Goal: Task Accomplishment & Management: Manage account settings

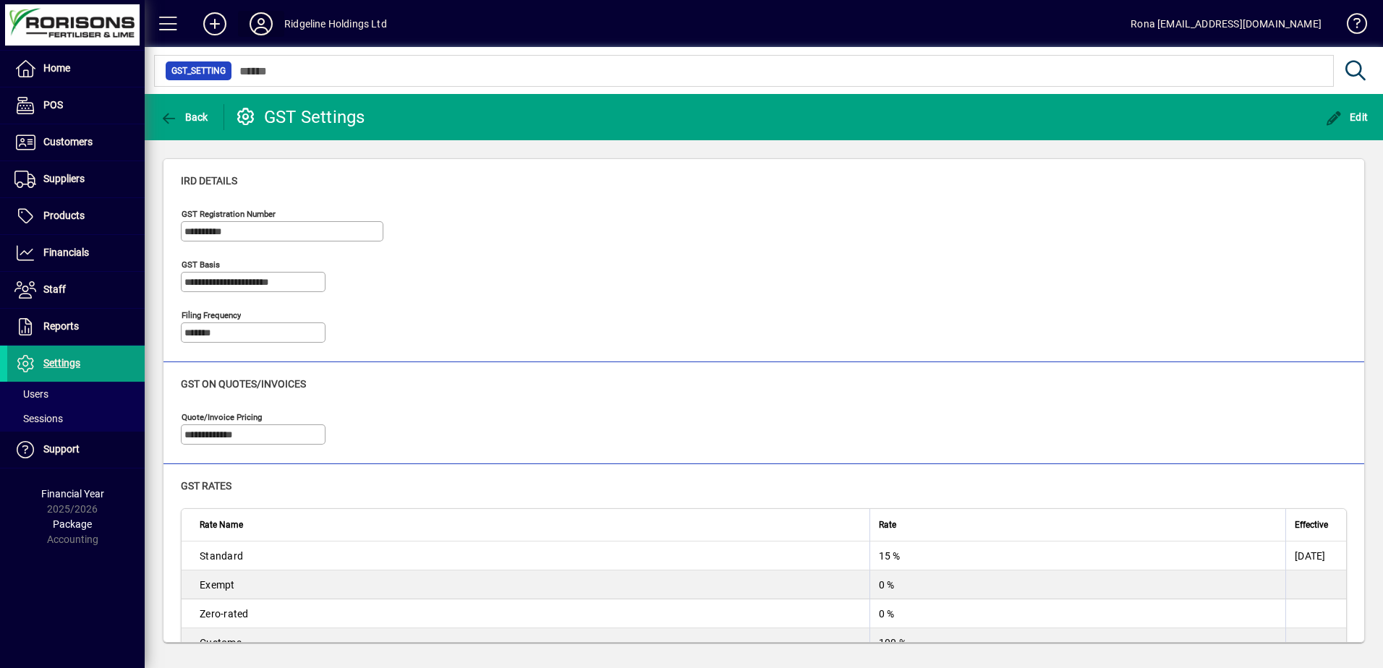
click at [268, 18] on icon at bounding box center [261, 23] width 29 height 23
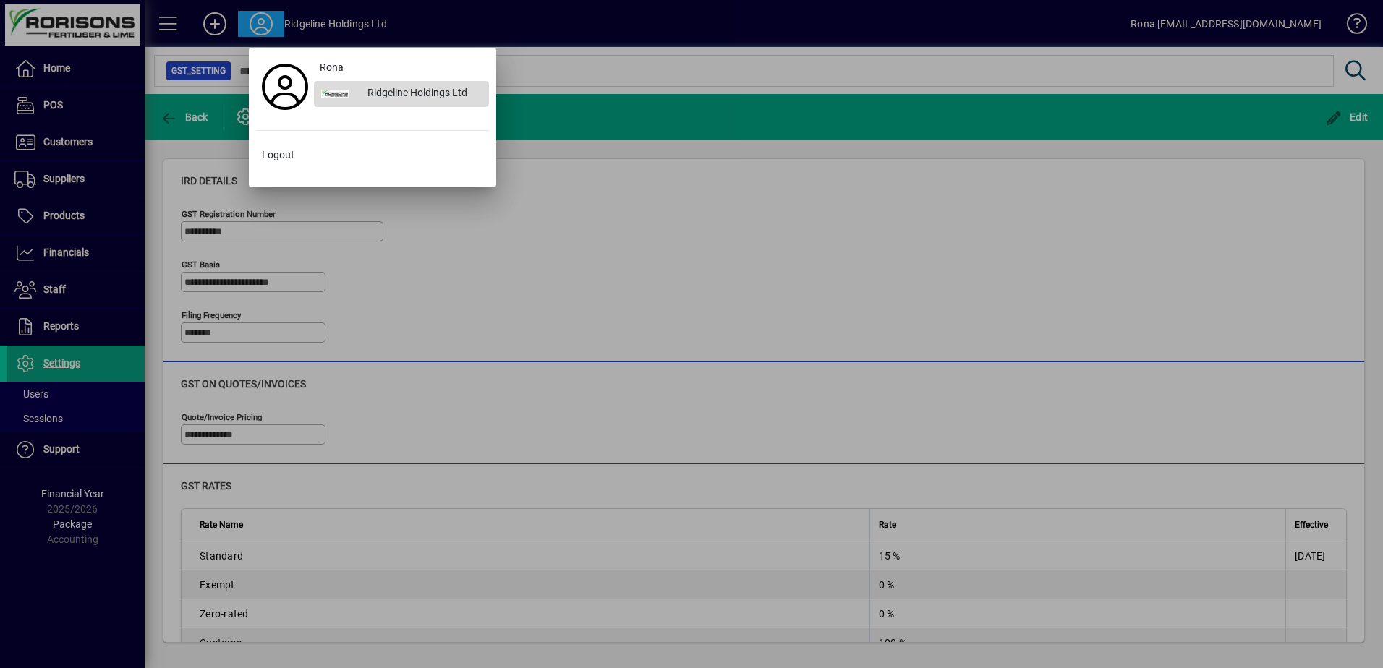
click at [357, 90] on div "Ridgeline Holdings Ltd" at bounding box center [422, 94] width 133 height 26
click at [49, 368] on div at bounding box center [691, 334] width 1383 height 668
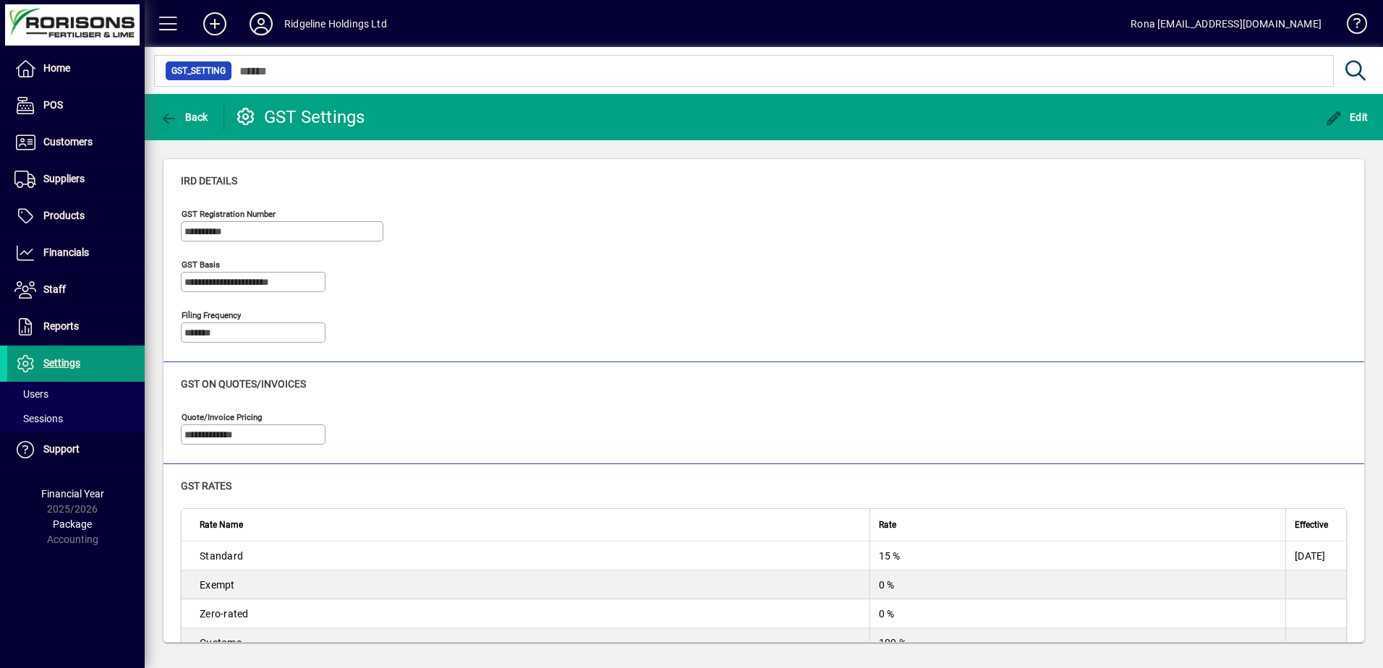
click at [49, 368] on span "Settings" at bounding box center [61, 363] width 37 height 12
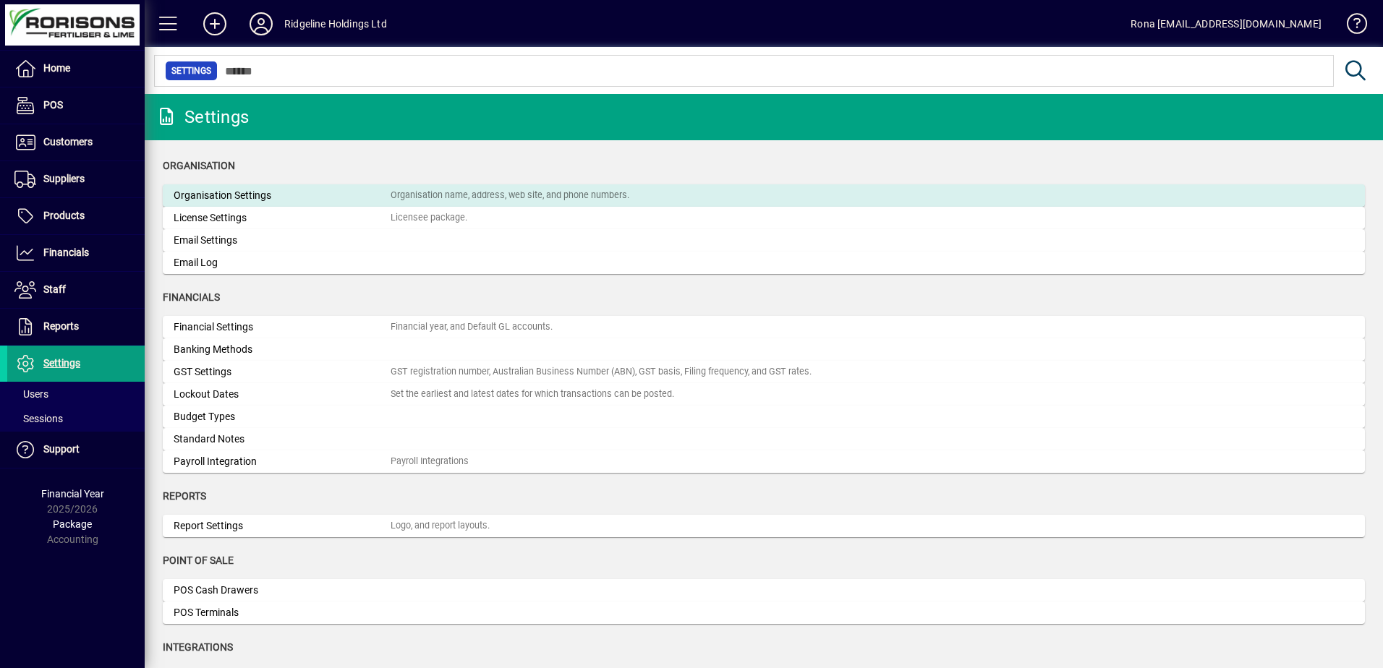
click at [461, 199] on div "Organisation name, address, web site, and phone numbers." at bounding box center [510, 196] width 239 height 14
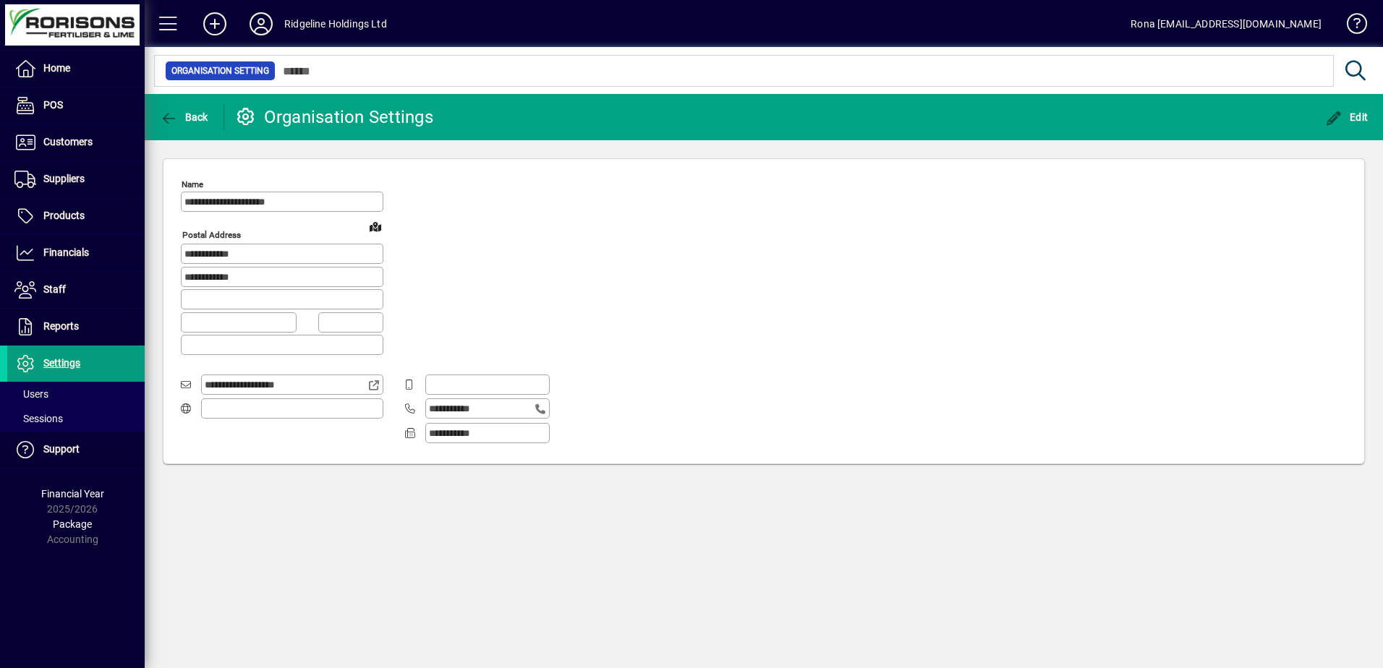
type input "**********"
click at [443, 385] on input "text" at bounding box center [489, 385] width 120 height 12
click at [443, 383] on input "text" at bounding box center [489, 385] width 120 height 12
click at [472, 384] on input "text" at bounding box center [489, 385] width 120 height 12
click at [1356, 122] on span "Edit" at bounding box center [1346, 117] width 43 height 12
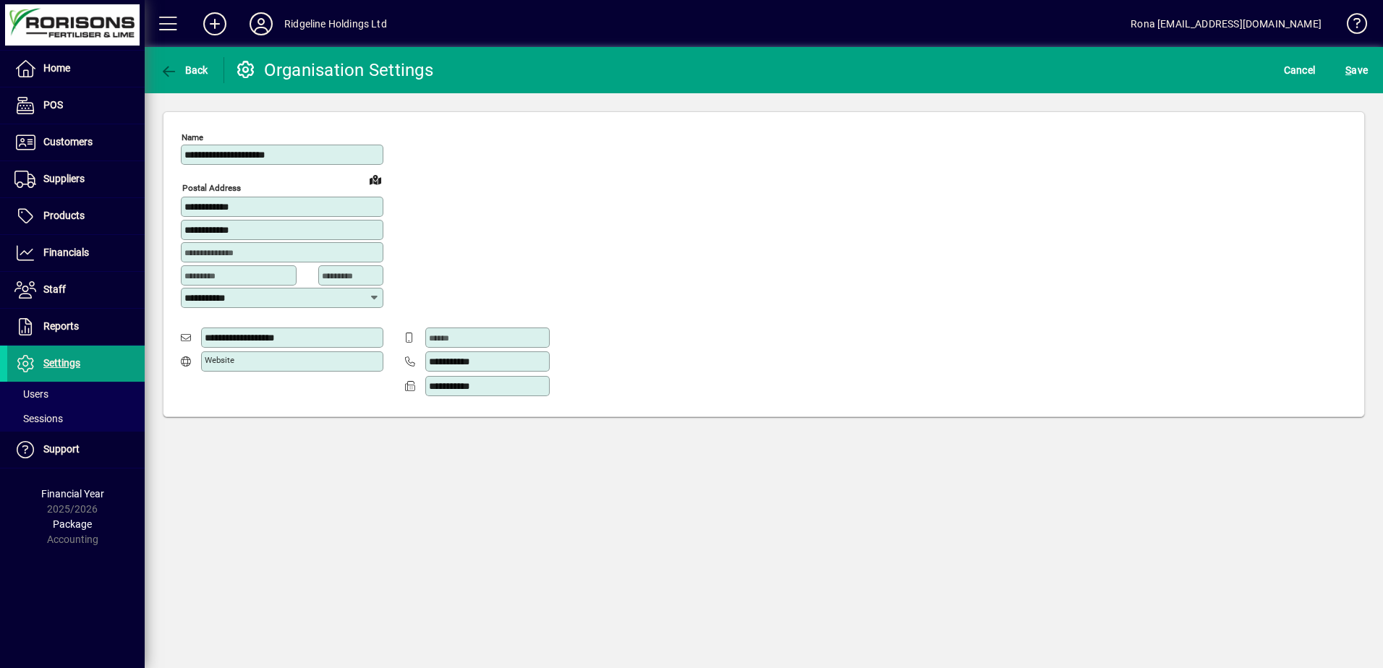
click at [511, 334] on input "Mobile" at bounding box center [489, 338] width 120 height 12
type input "**********"
drag, startPoint x: 500, startPoint y: 386, endPoint x: 349, endPoint y: 381, distance: 150.5
click at [353, 381] on div "**********" at bounding box center [376, 364] width 391 height 73
click at [1350, 68] on span "S" at bounding box center [1348, 70] width 6 height 12
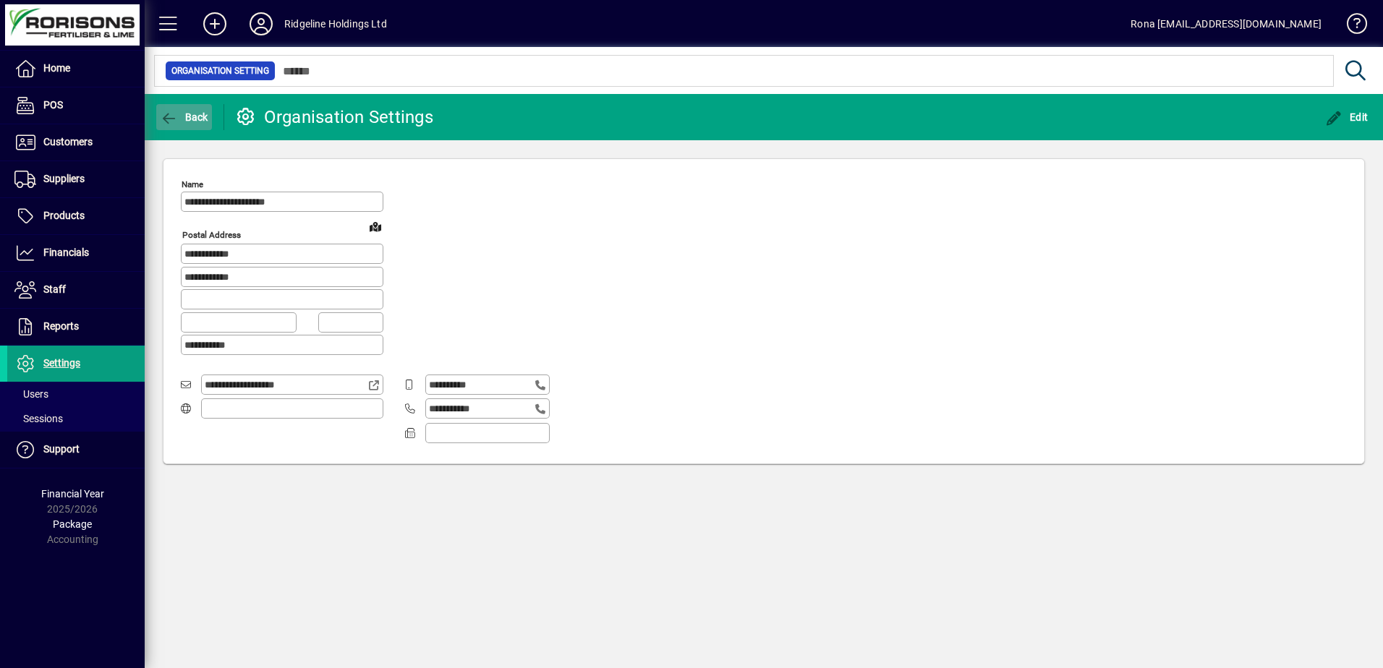
click at [194, 116] on span "Back" at bounding box center [184, 117] width 48 height 12
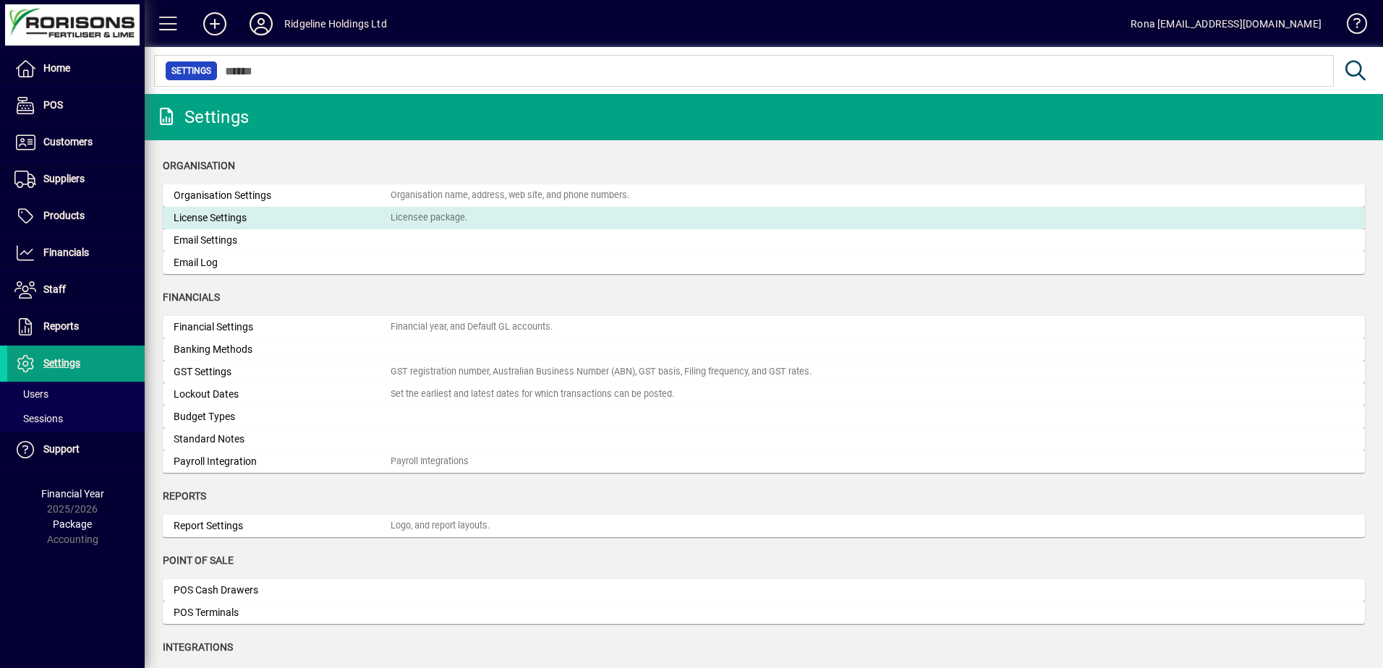
click at [247, 217] on div "License Settings" at bounding box center [282, 217] width 217 height 15
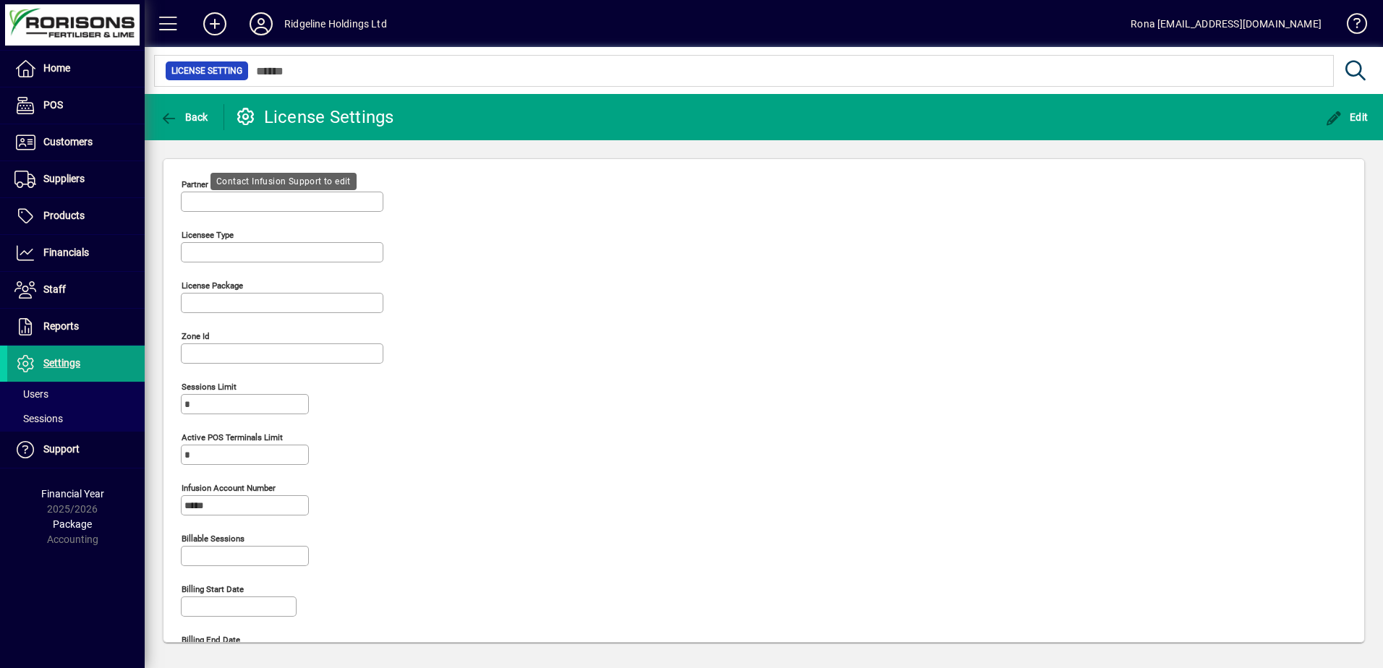
type input "**********"
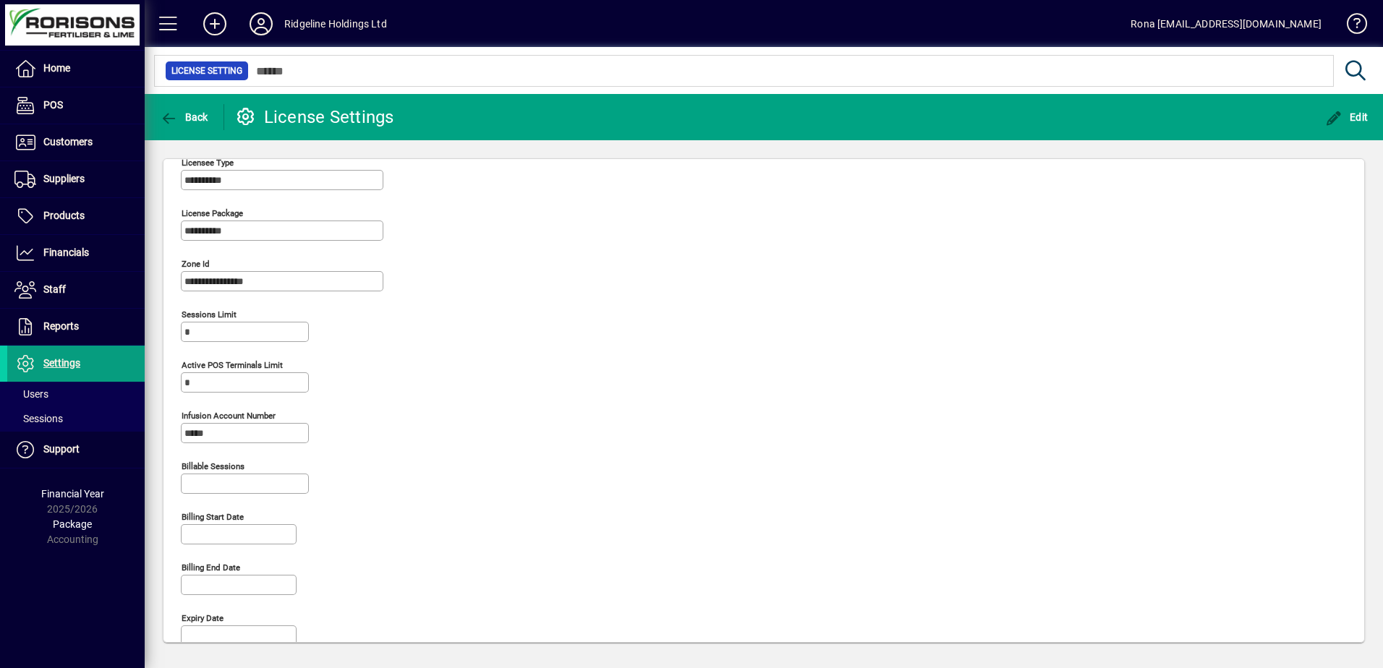
scroll to position [95, 0]
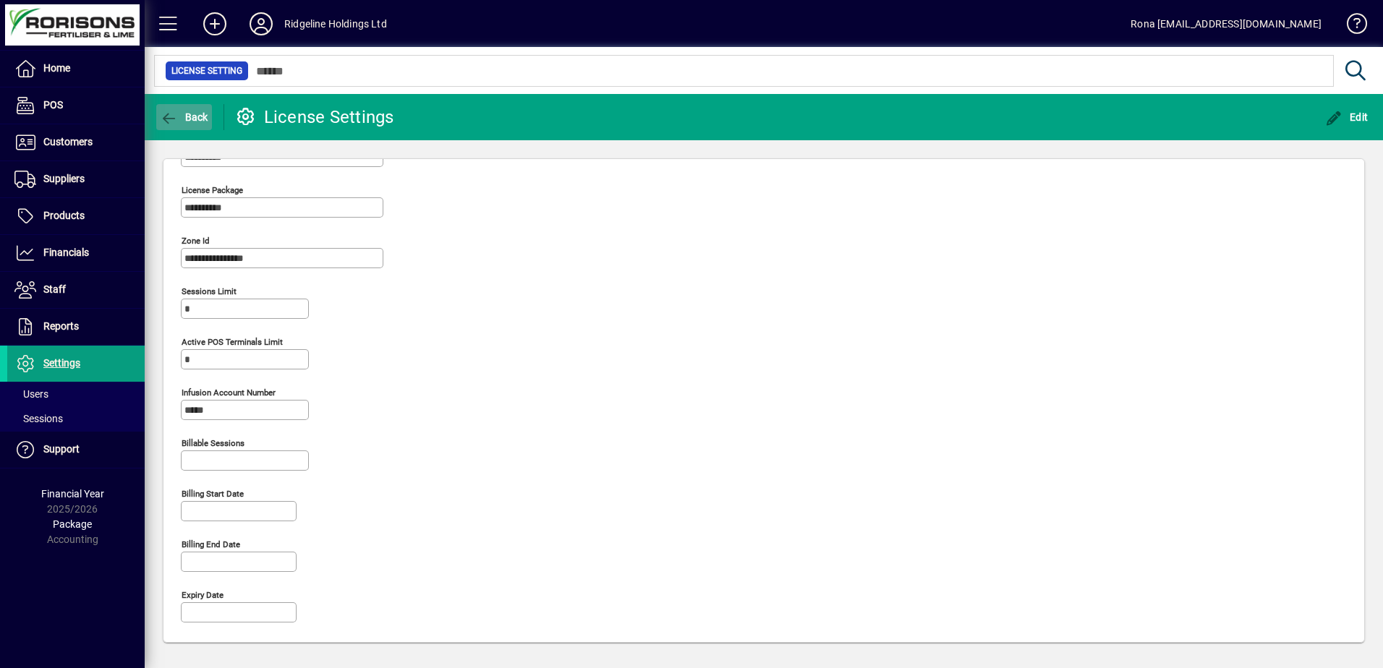
click at [196, 108] on span "button" at bounding box center [184, 117] width 56 height 35
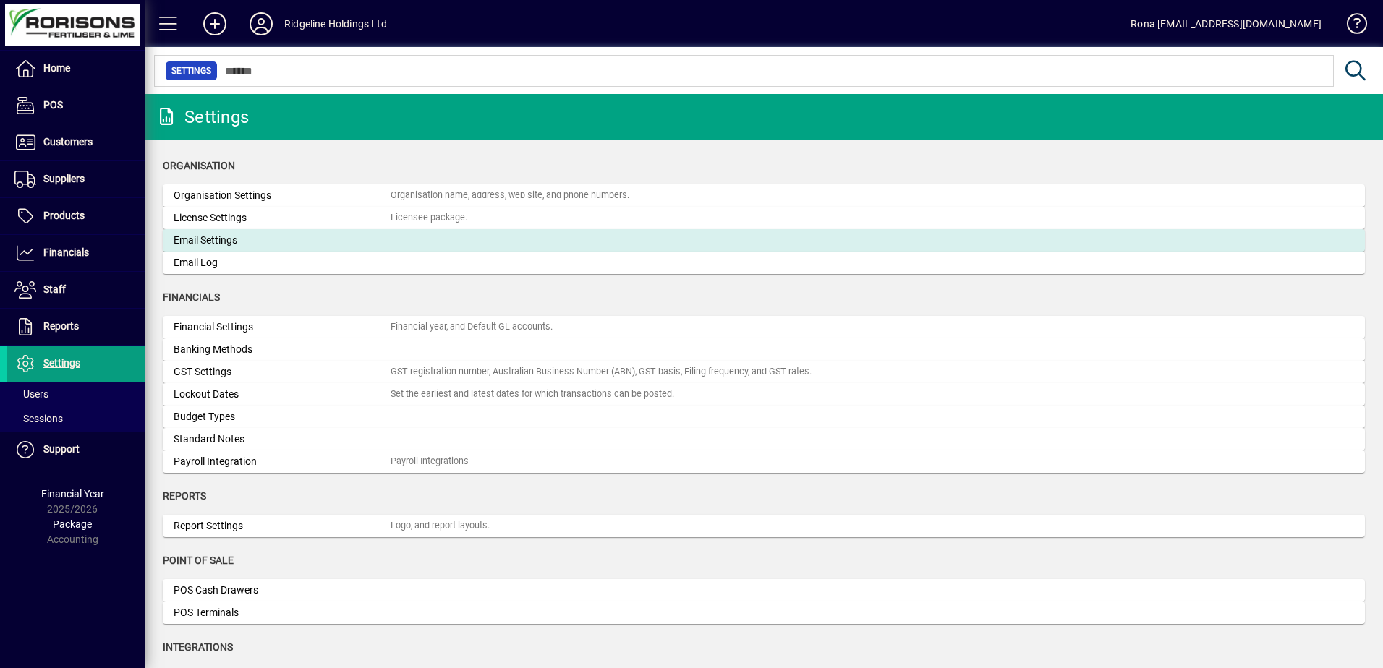
click at [273, 237] on div "Email Settings" at bounding box center [282, 240] width 217 height 15
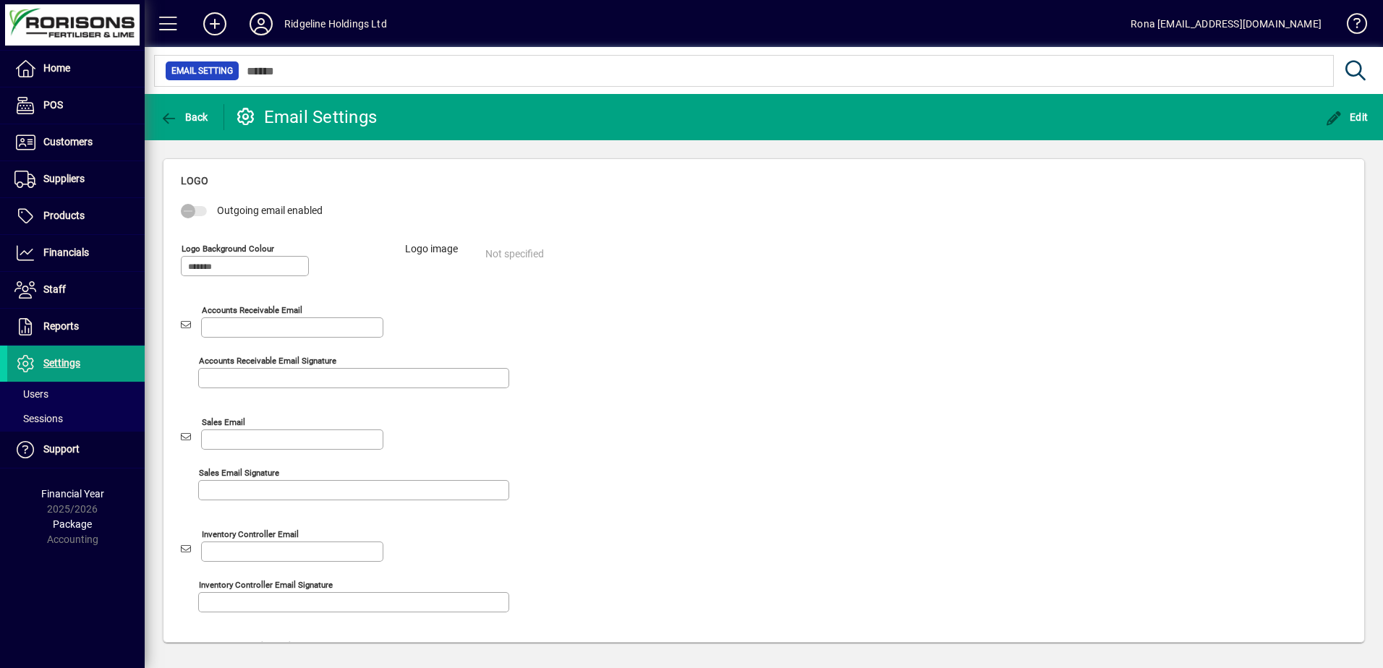
click at [204, 213] on div at bounding box center [195, 211] width 29 height 10
click at [1361, 116] on span "Edit" at bounding box center [1346, 117] width 43 height 12
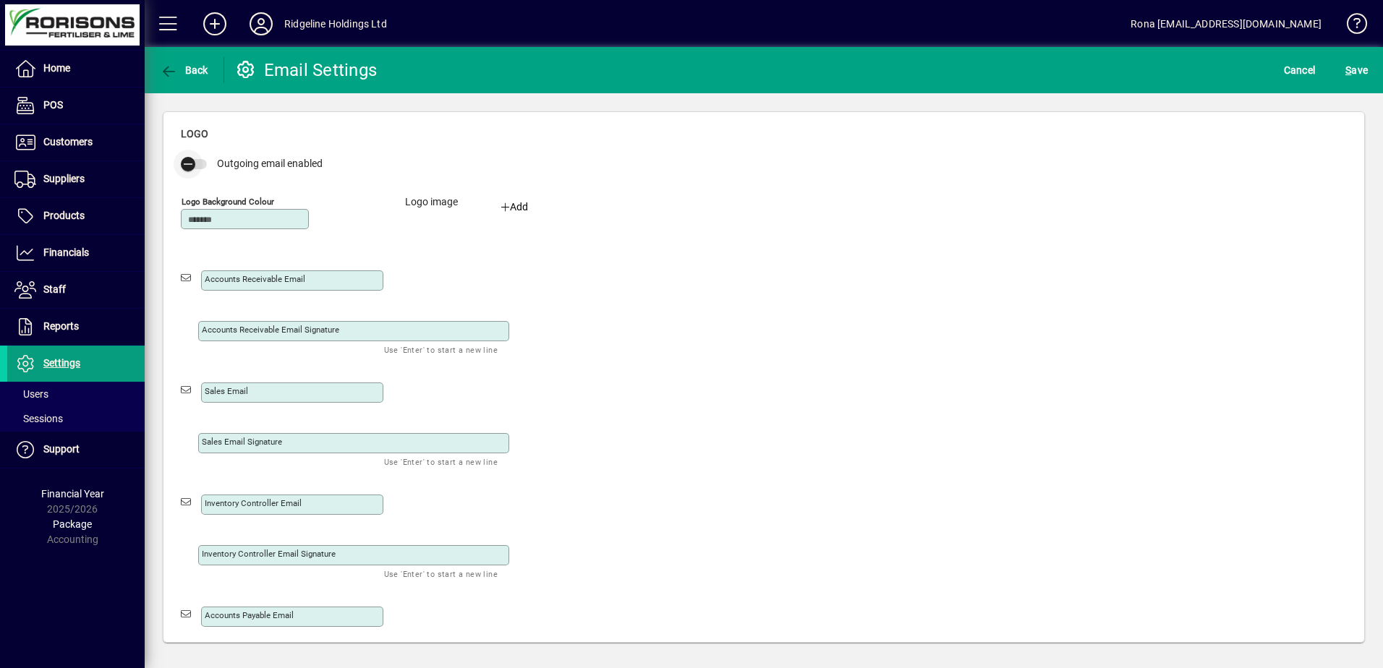
click at [205, 165] on span "button" at bounding box center [194, 164] width 26 height 10
click at [185, 164] on span "button" at bounding box center [199, 164] width 29 height 29
